Goal: Task Accomplishment & Management: Use online tool/utility

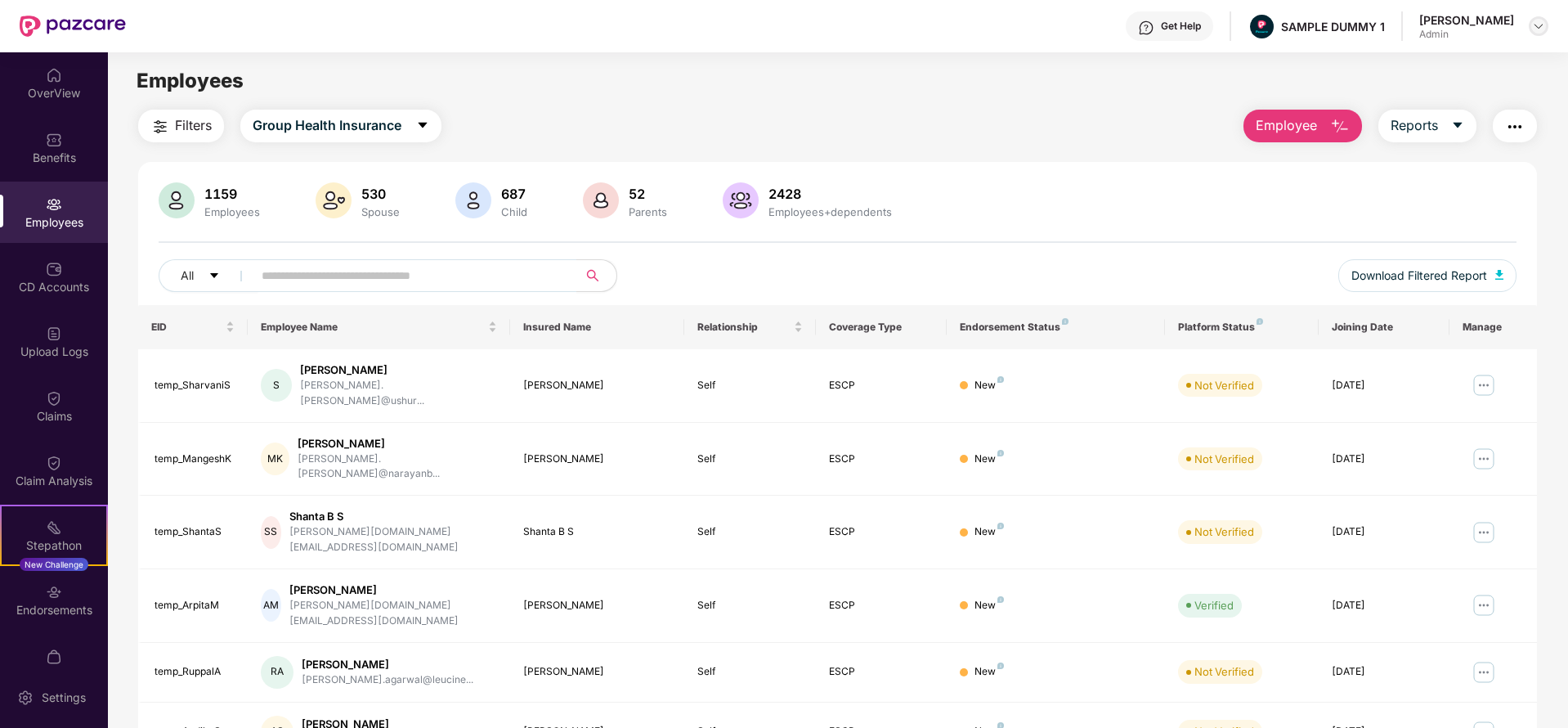
click at [1539, 28] on img at bounding box center [1538, 25] width 13 height 13
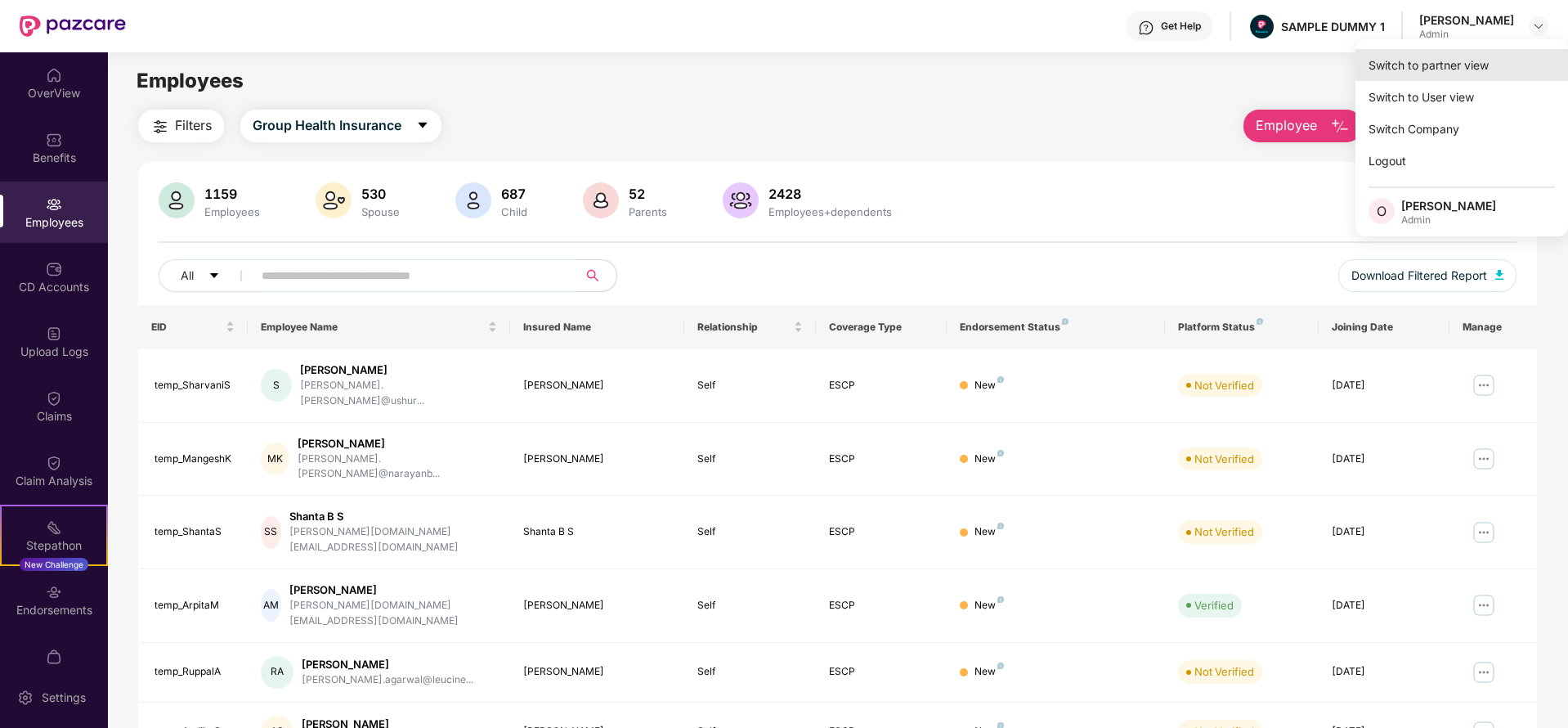
click at [1459, 57] on div "Switch to partner view" at bounding box center [1462, 65] width 213 height 32
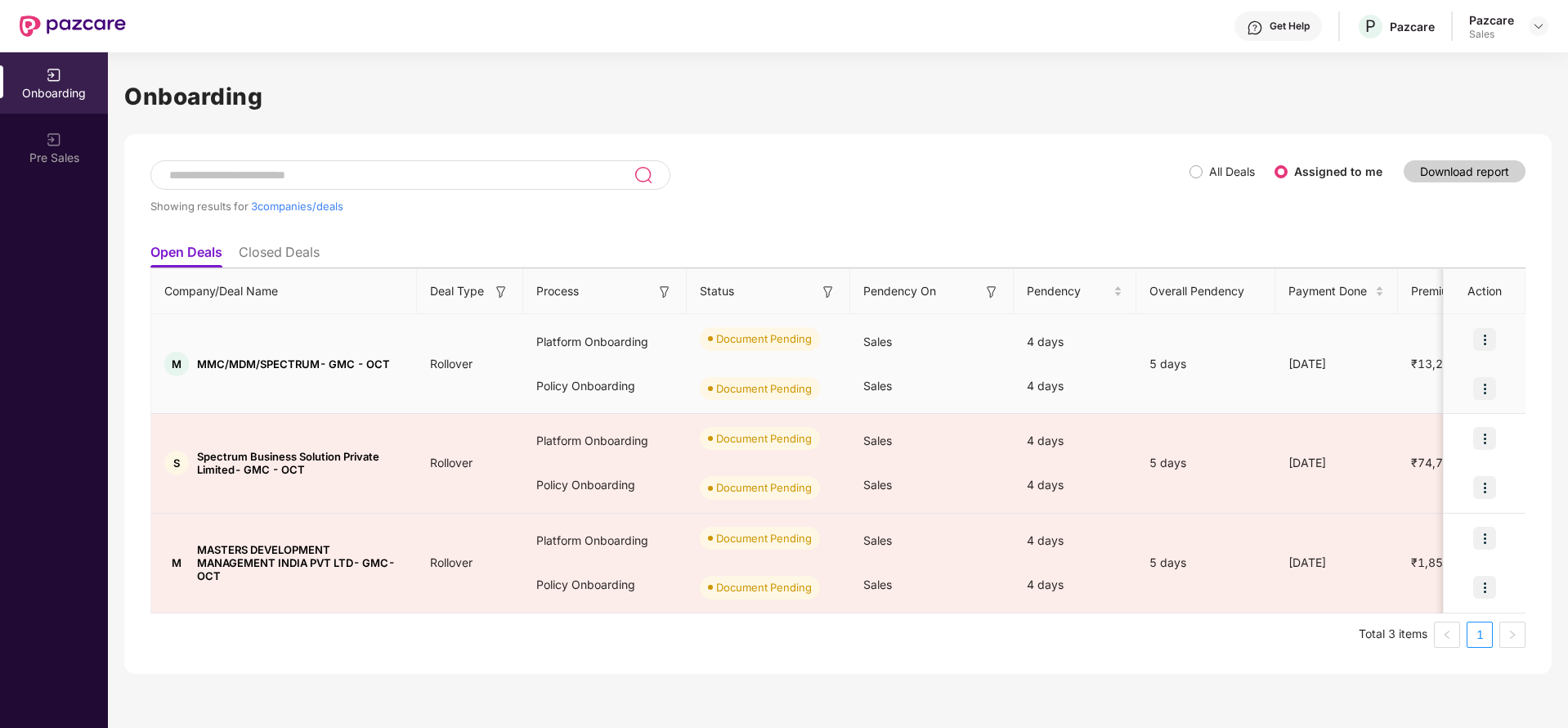
click at [1479, 339] on img at bounding box center [1484, 340] width 23 height 23
click at [1408, 380] on span "Upload Documents" at bounding box center [1409, 381] width 135 height 18
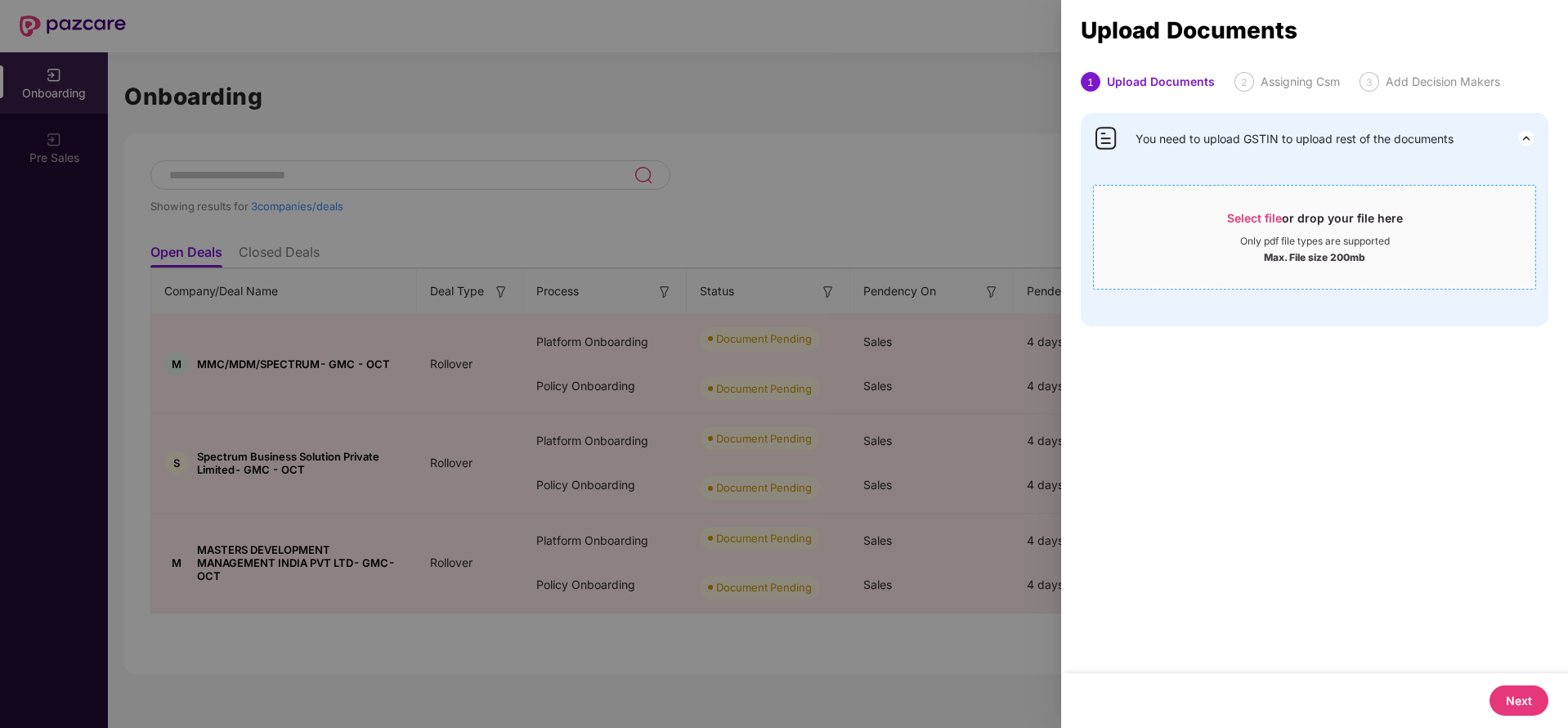
click at [1283, 251] on div "Max. File size 200mb" at bounding box center [1315, 256] width 101 height 17
click at [1288, 211] on div "Select file or drop your file here" at bounding box center [1314, 223] width 175 height 24
click at [1270, 216] on span "Select file" at bounding box center [1254, 218] width 55 height 14
click at [1255, 221] on span "Select file" at bounding box center [1254, 218] width 55 height 14
click at [866, 211] on div at bounding box center [784, 364] width 1568 height 728
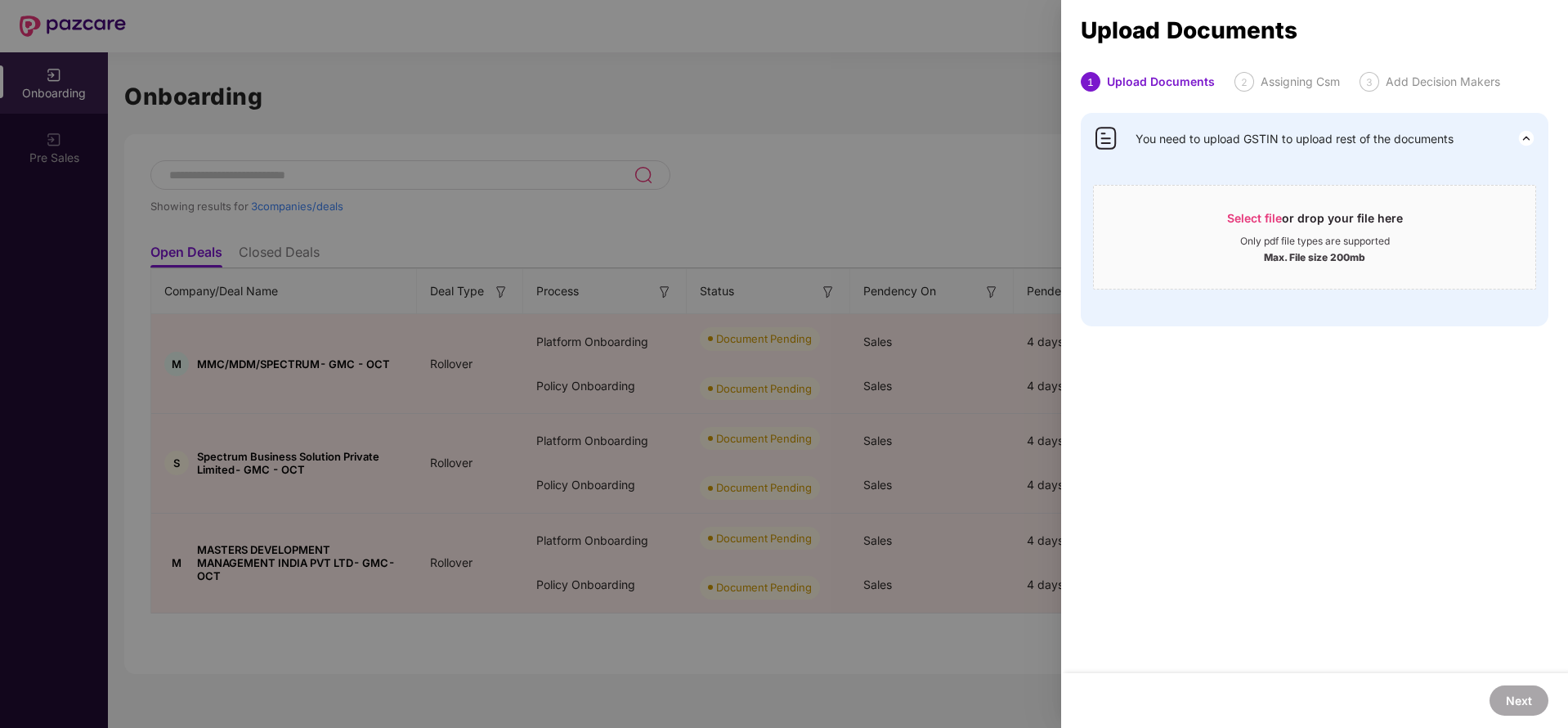
click at [969, 157] on div at bounding box center [784, 364] width 1568 height 728
click at [911, 191] on div at bounding box center [784, 364] width 1568 height 728
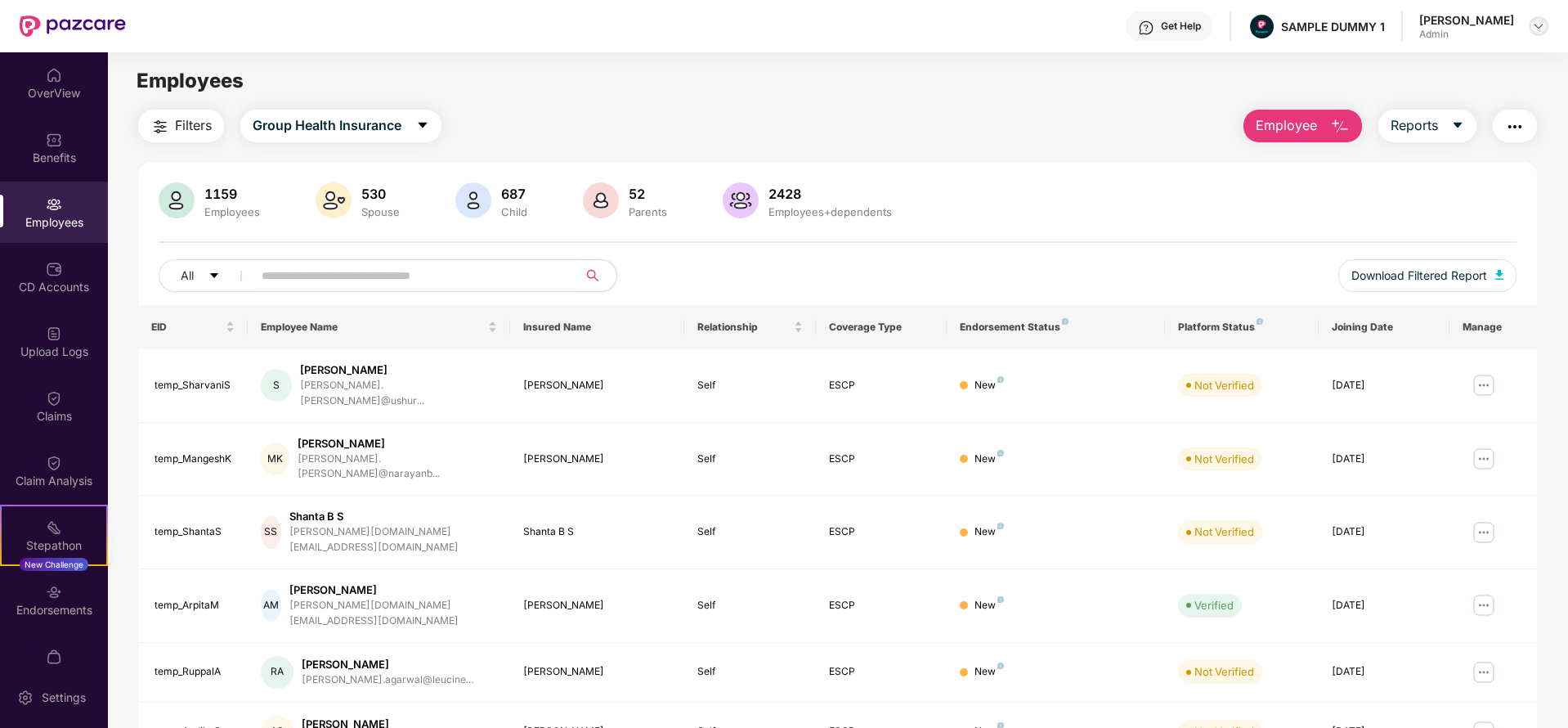
click at [1530, 31] on div at bounding box center [1538, 26] width 19 height 19
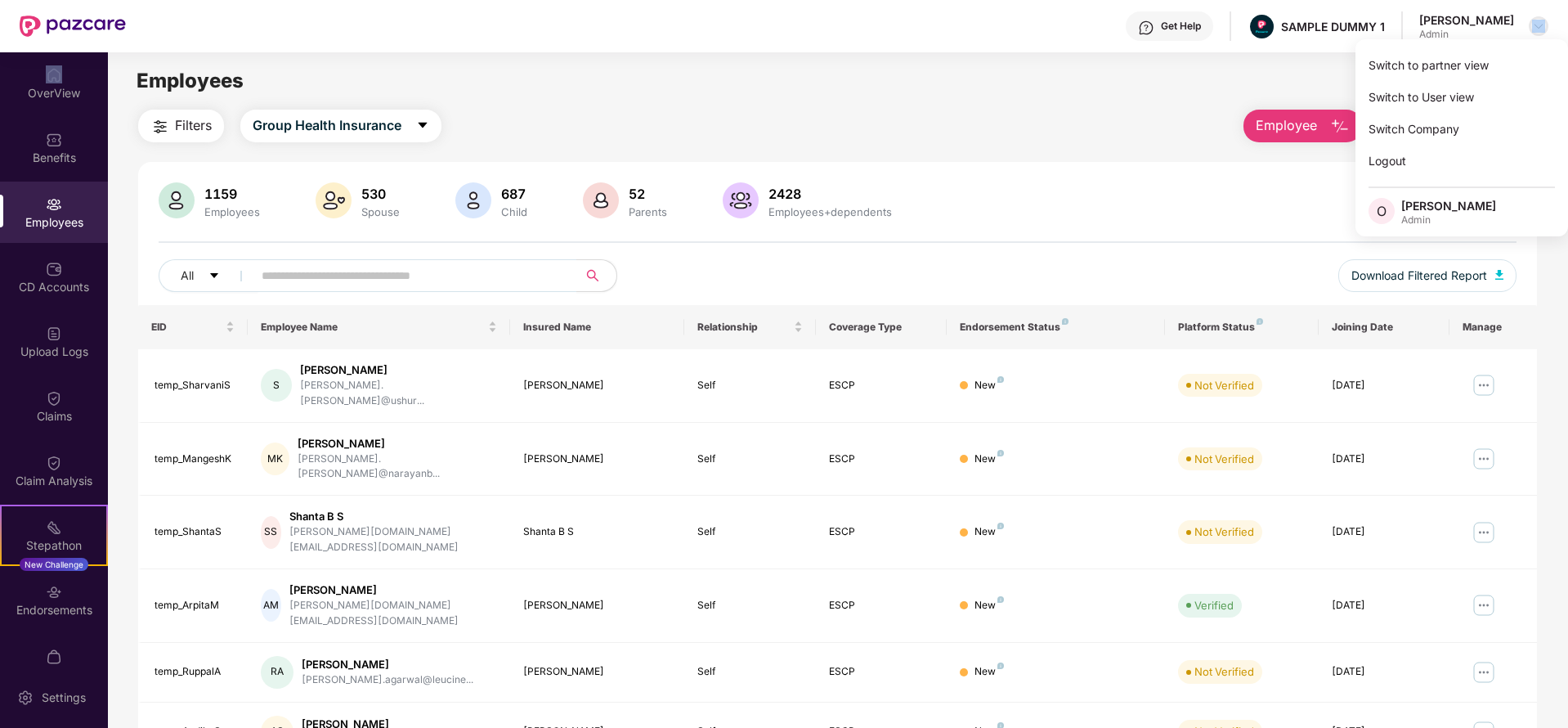
click at [1530, 31] on div at bounding box center [1538, 26] width 19 height 19
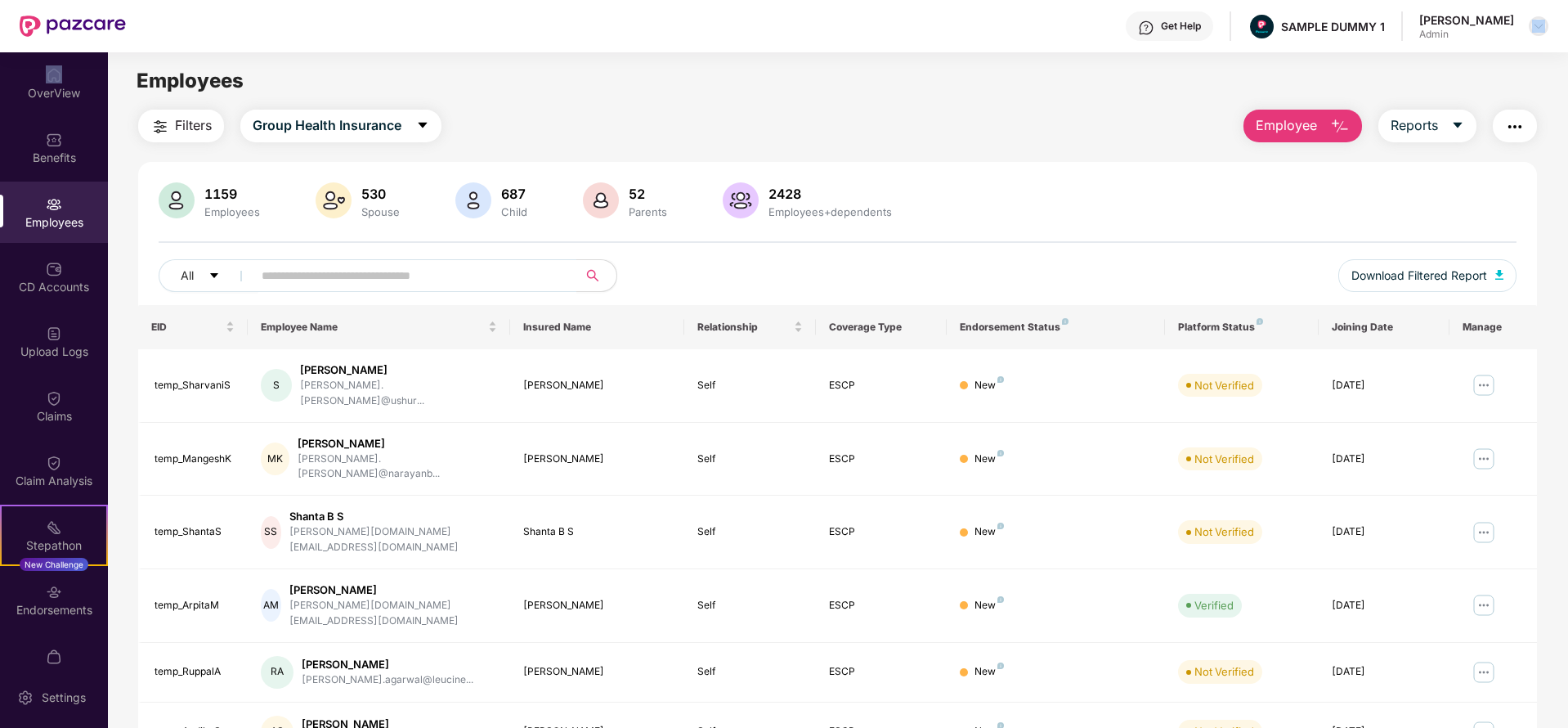
click at [1542, 24] on img at bounding box center [1538, 25] width 13 height 13
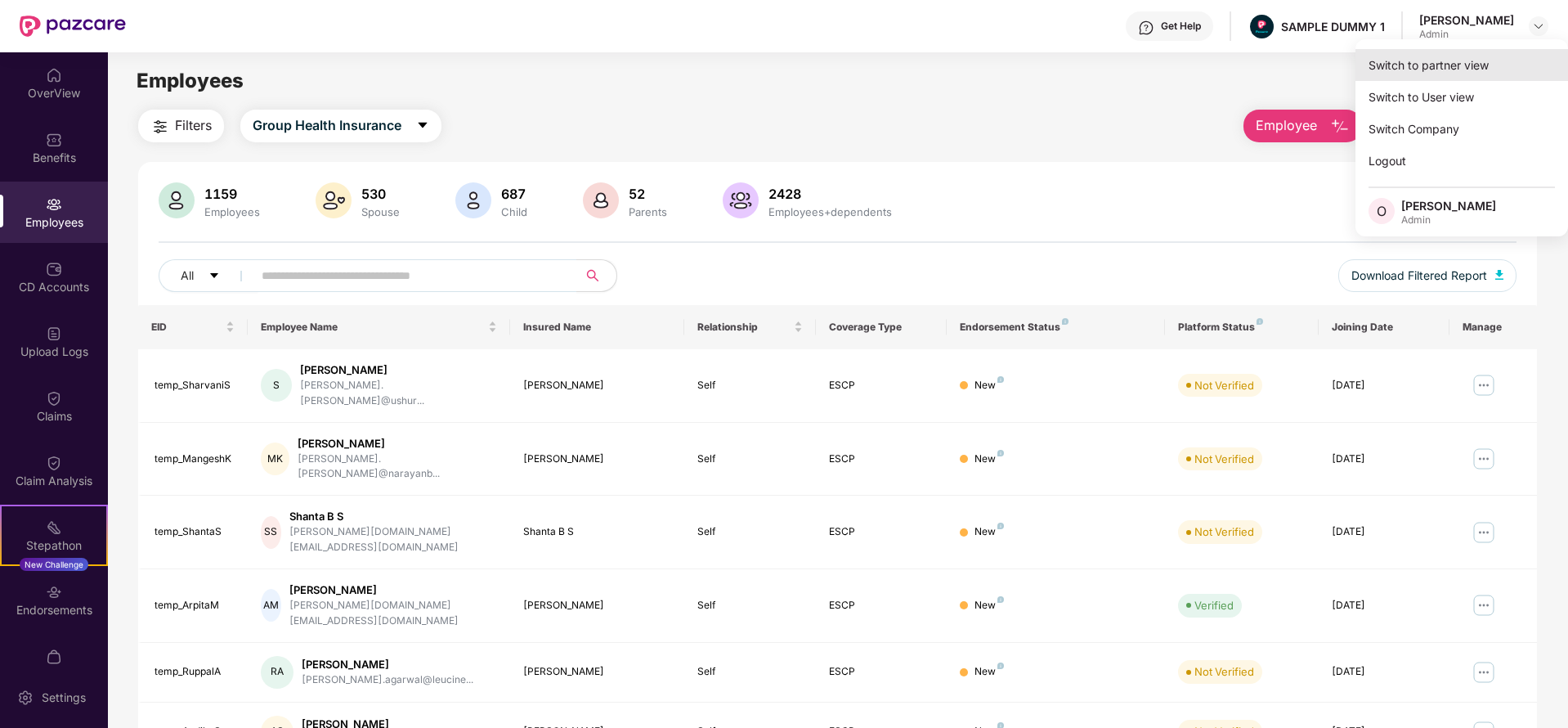
click at [1485, 58] on div "Switch to partner view" at bounding box center [1462, 65] width 213 height 32
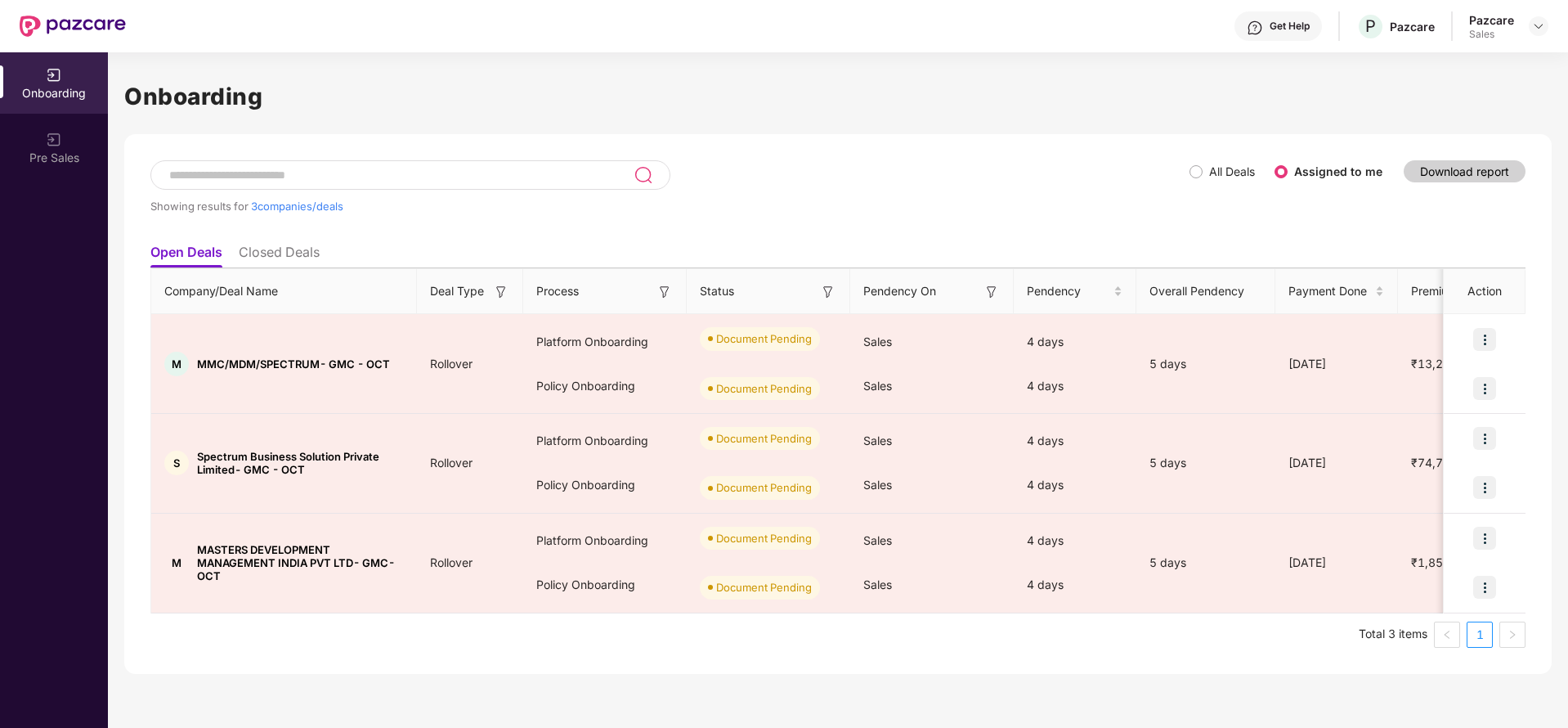
click at [284, 247] on li "Closed Deals" at bounding box center [279, 255] width 81 height 24
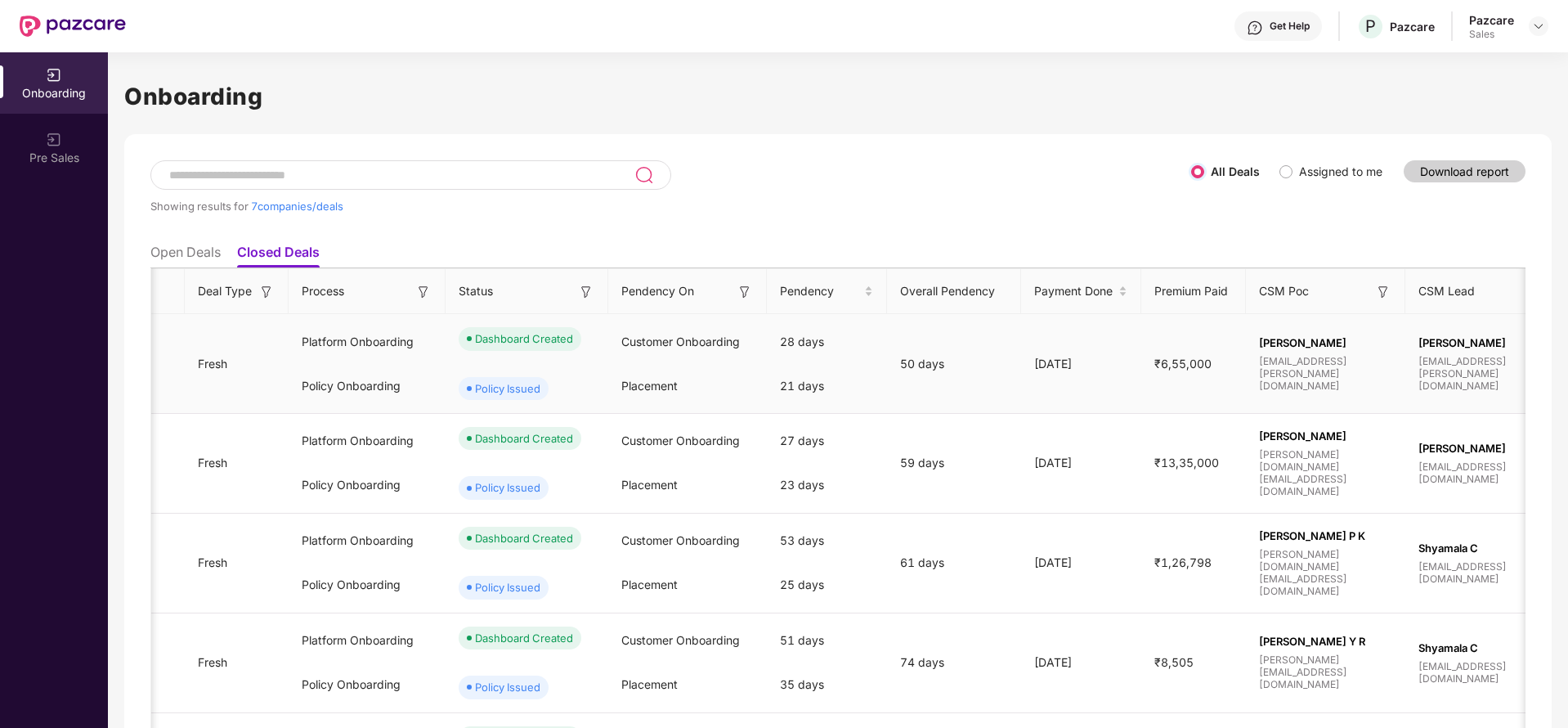
scroll to position [0, 214]
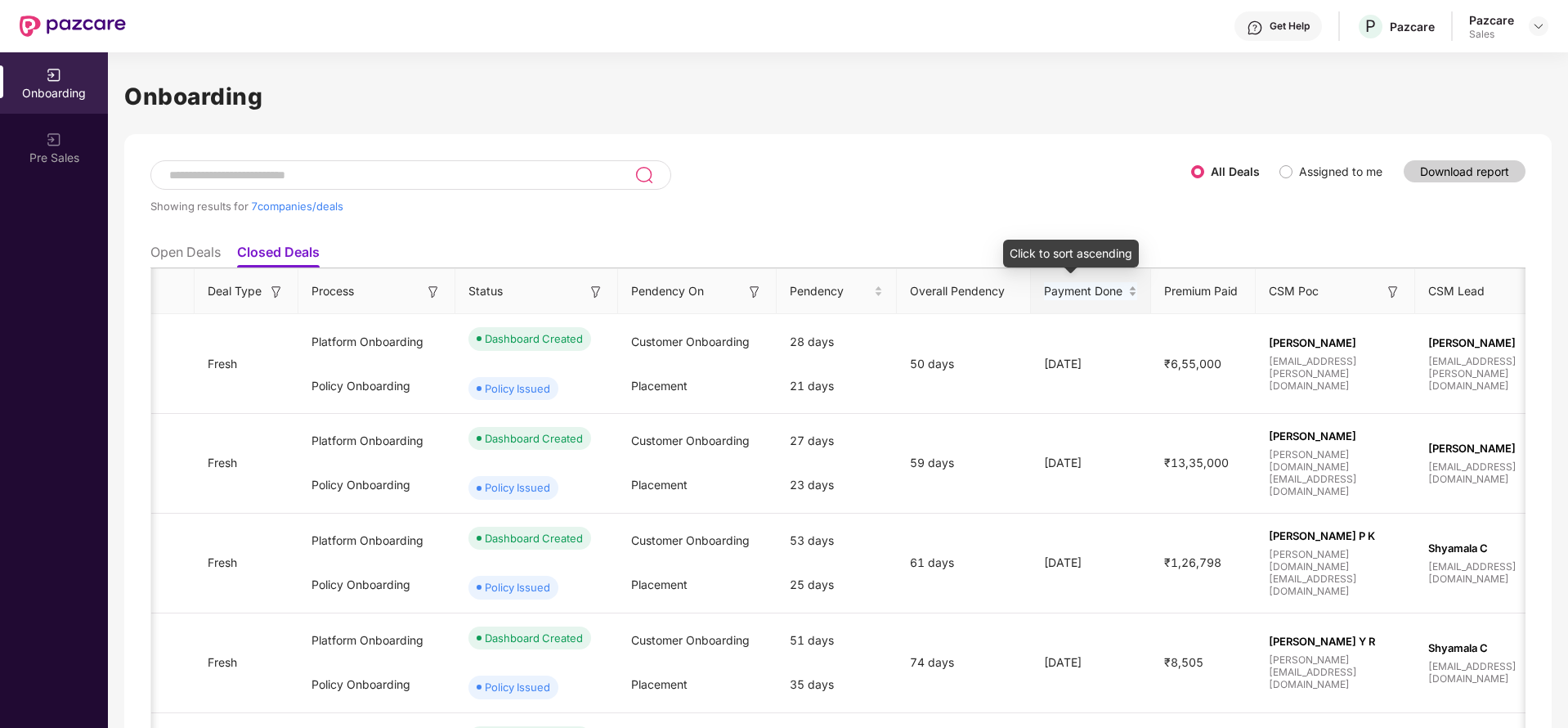
click at [1113, 288] on div "Payment Done" at bounding box center [1090, 291] width 93 height 18
click at [1108, 292] on div "Payment Done" at bounding box center [1090, 291] width 93 height 18
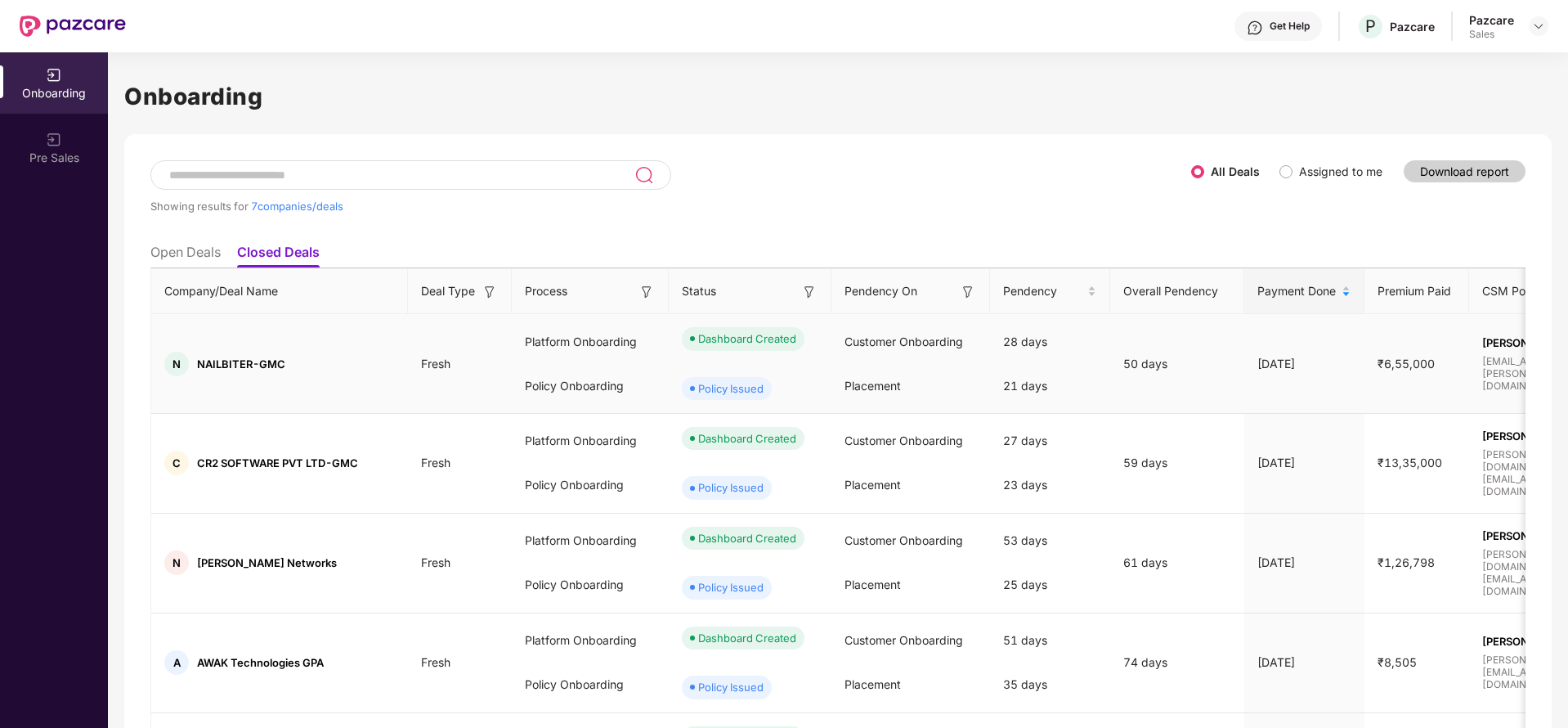
scroll to position [0, 0]
click at [975, 219] on div "Showing results for 7 companies/deals" at bounding box center [670, 198] width 1041 height 75
